Goal: Find specific page/section: Find specific page/section

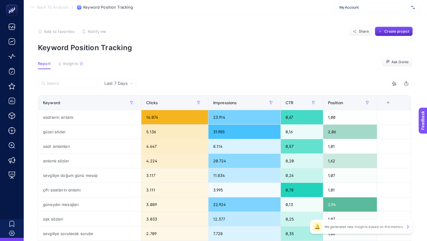
click at [358, 9] on span "My Account" at bounding box center [373, 7] width 69 height 5
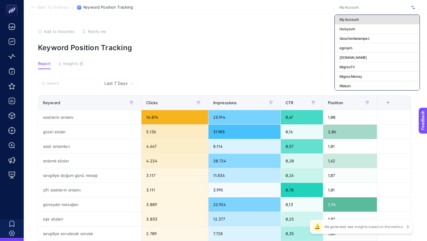
click at [365, 16] on div "My Account" at bounding box center [377, 19] width 85 height 9
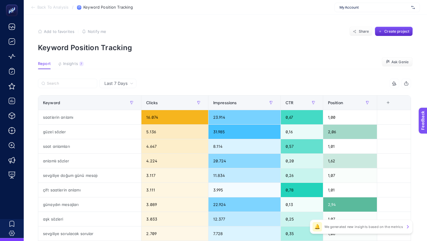
click at [378, 5] on span "My Account" at bounding box center [373, 7] width 69 height 5
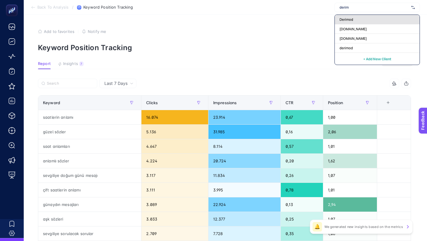
type input "derim"
click at [369, 22] on div "Derimod" at bounding box center [377, 19] width 85 height 9
